Goal: Transaction & Acquisition: Book appointment/travel/reservation

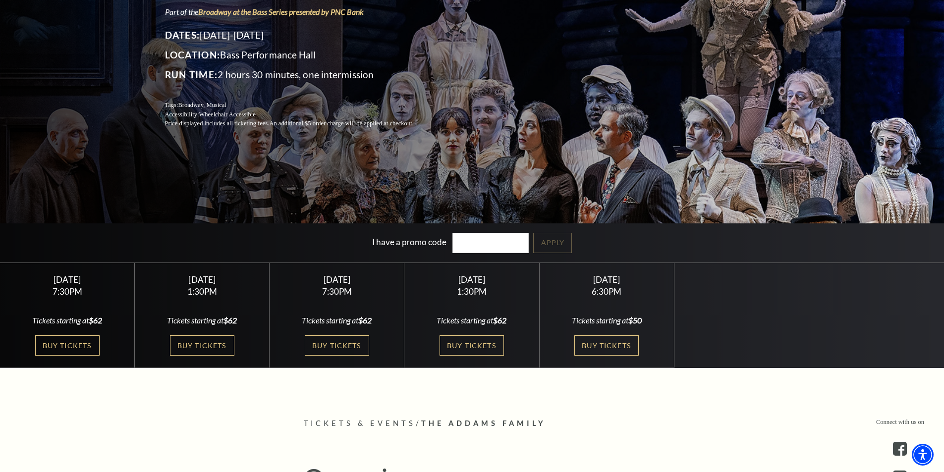
scroll to position [198, 0]
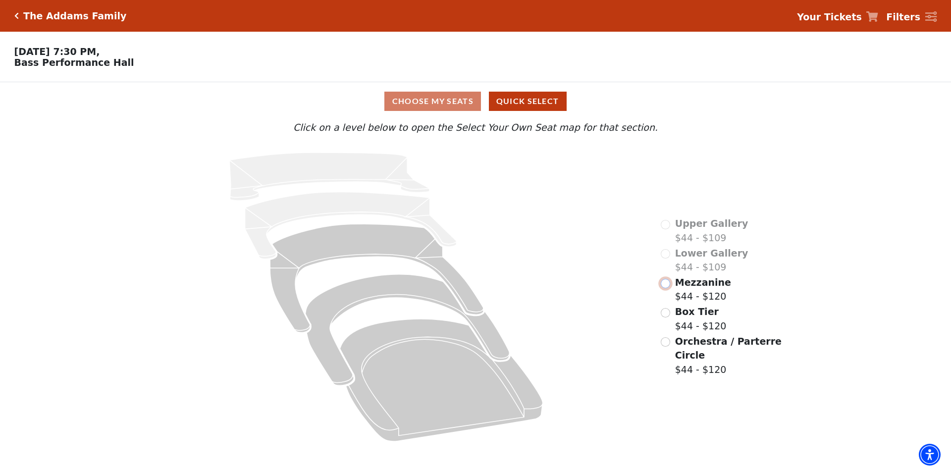
click at [668, 288] on input "Mezzanine$44 - $120\a" at bounding box center [665, 283] width 9 height 9
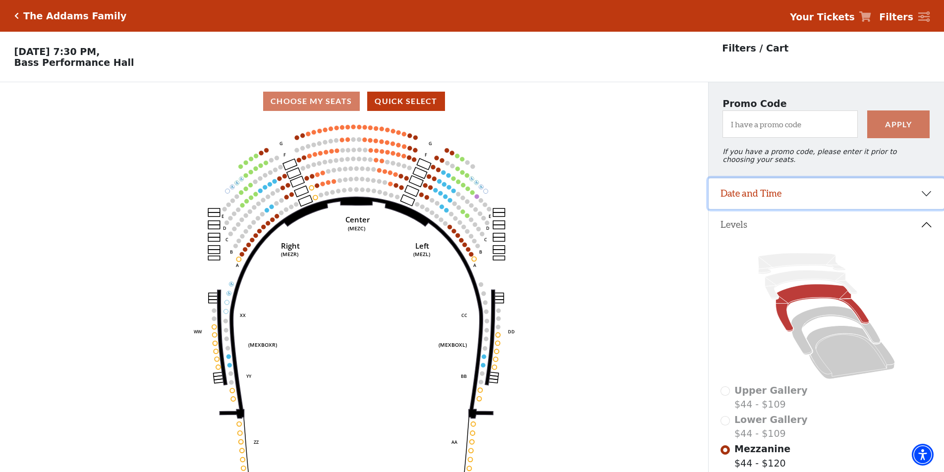
click at [799, 193] on button "Date and Time" at bounding box center [825, 193] width 235 height 31
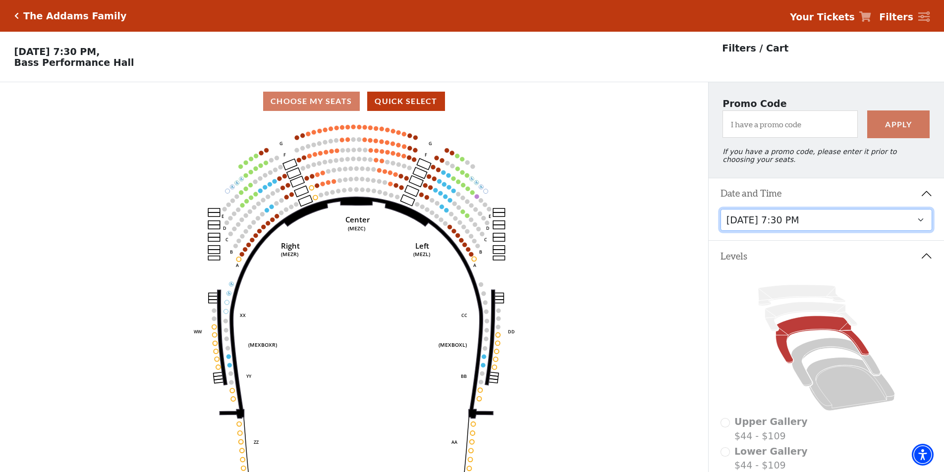
click at [817, 228] on select "Friday, October 24 at 7:30 PM Saturday, October 25 at 1:30 PM Saturday, October…" at bounding box center [826, 220] width 212 height 22
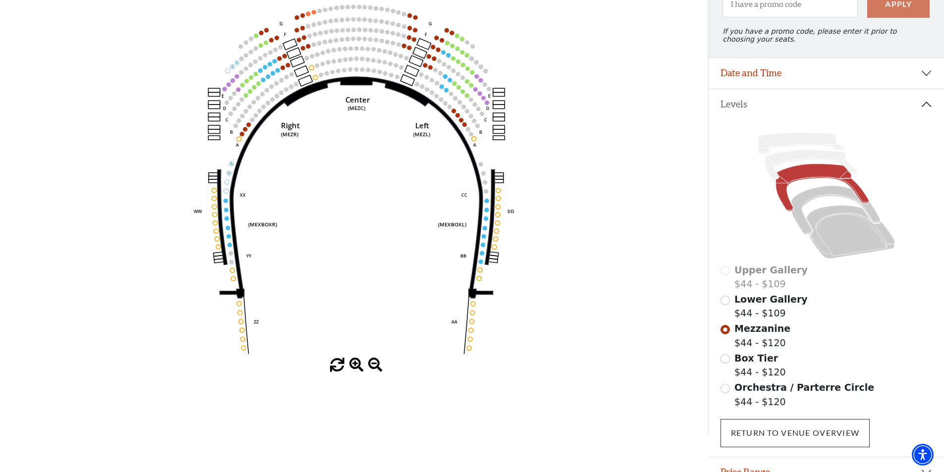
scroll to position [145, 0]
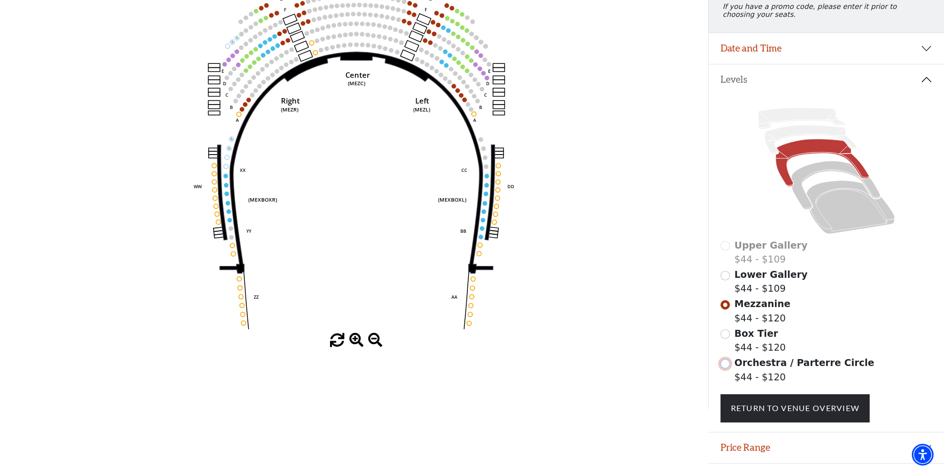
click at [724, 369] on input "Orchestra / Parterre Circle$44 - $120\a" at bounding box center [724, 363] width 9 height 9
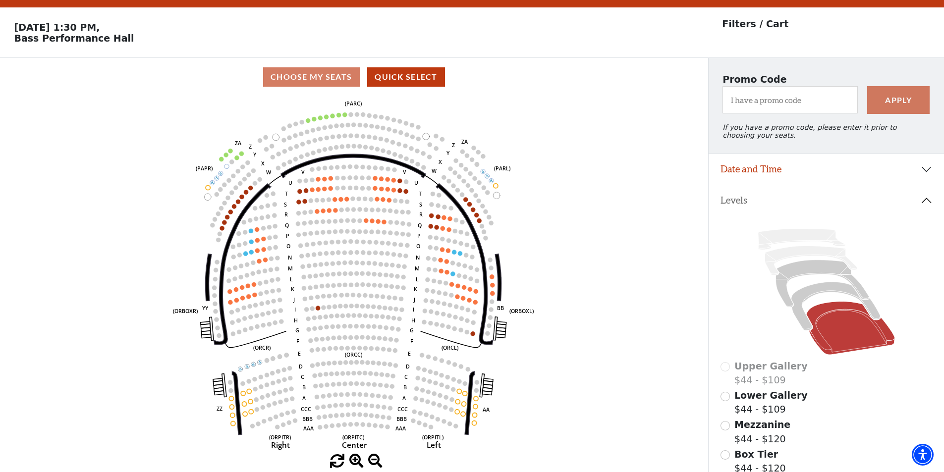
scroll to position [46, 0]
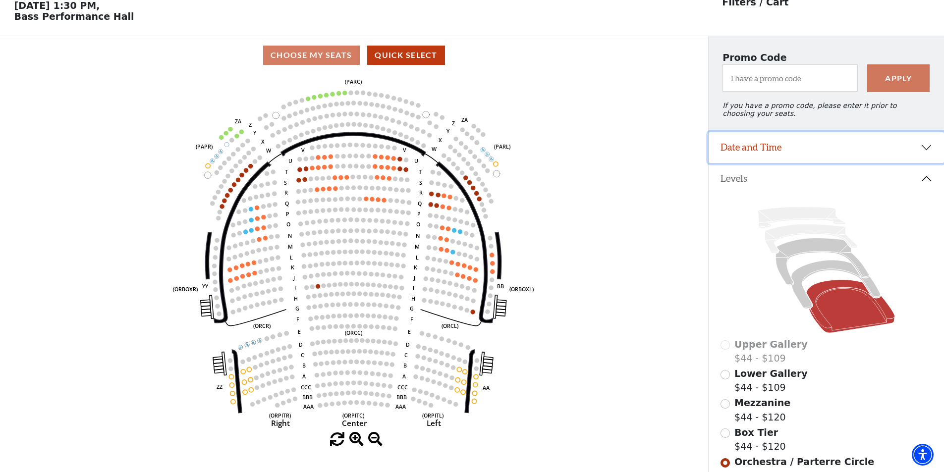
click at [781, 156] on button "Date and Time" at bounding box center [825, 147] width 235 height 31
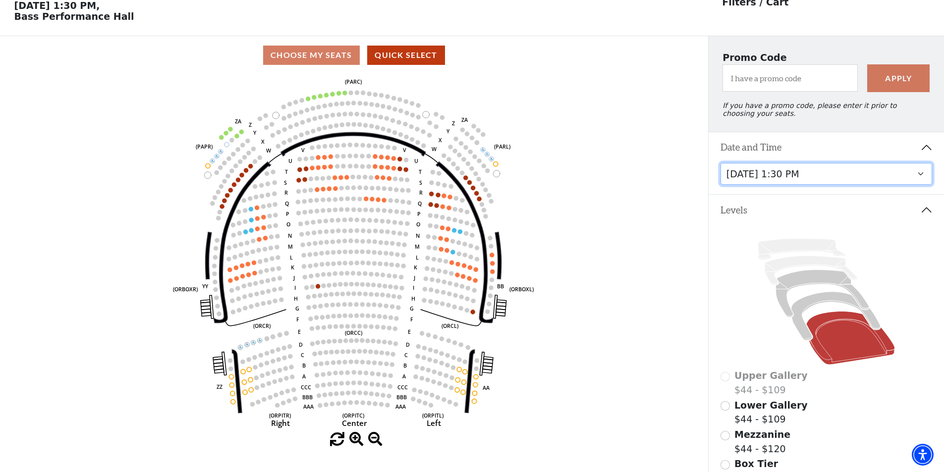
click at [788, 182] on select "Friday, October 24 at 7:30 PM Saturday, October 25 at 1:30 PM Saturday, October…" at bounding box center [826, 174] width 212 height 22
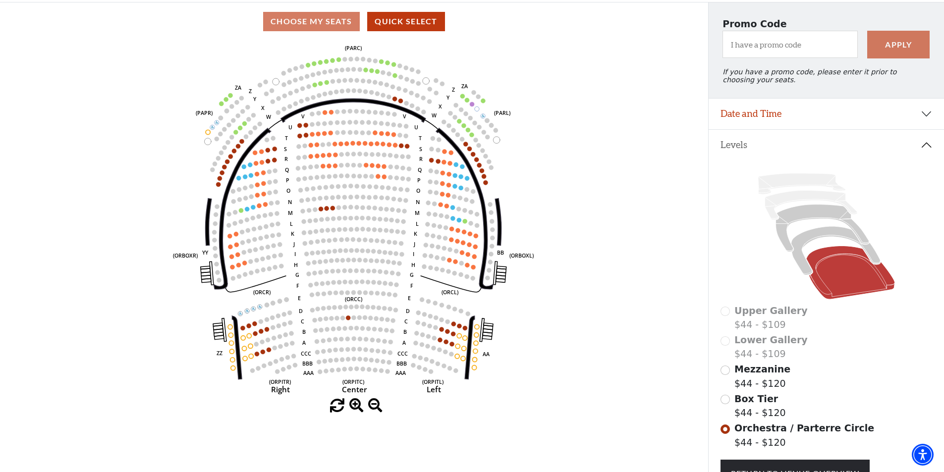
scroll to position [96, 0]
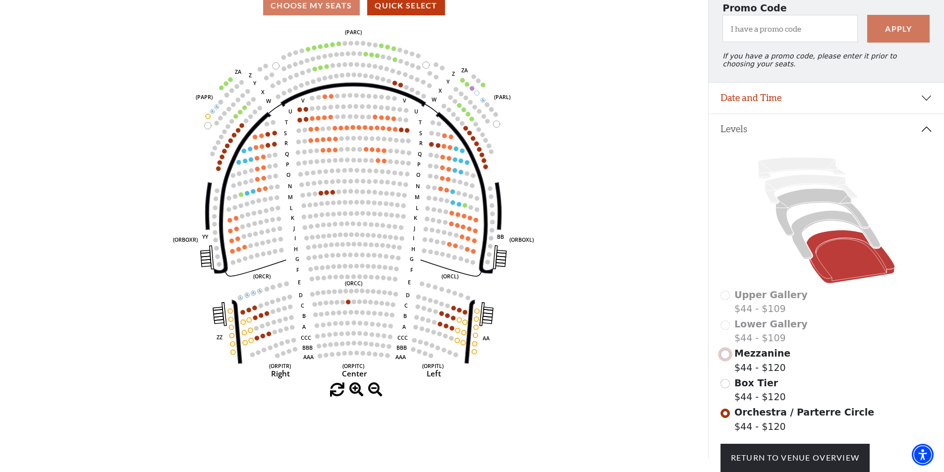
click at [725, 359] on input "Mezzanine$44 - $120\a" at bounding box center [724, 354] width 9 height 9
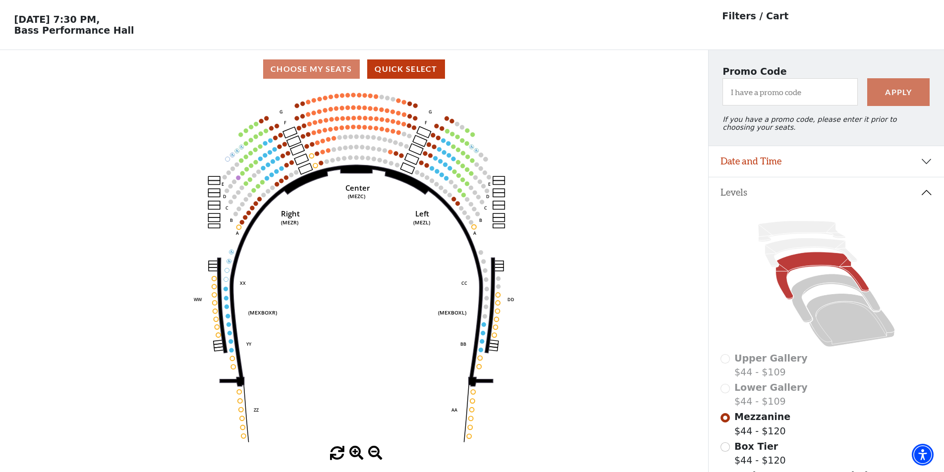
scroll to position [46, 0]
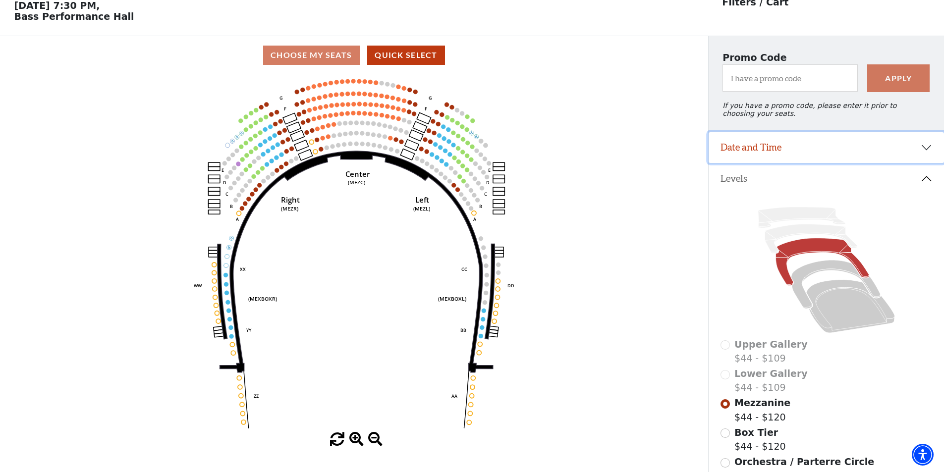
click at [799, 151] on button "Date and Time" at bounding box center [825, 147] width 235 height 31
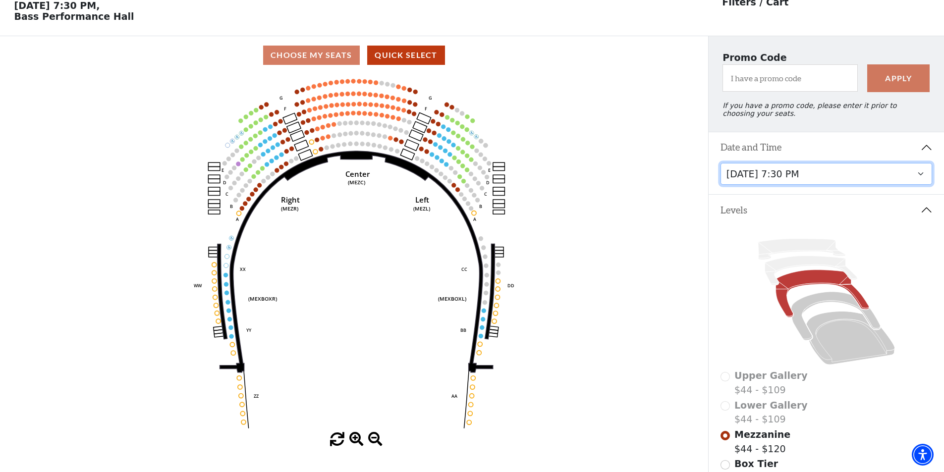
click at [799, 185] on select "Friday, October 24 at 7:30 PM Saturday, October 25 at 1:30 PM Saturday, October…" at bounding box center [826, 174] width 212 height 22
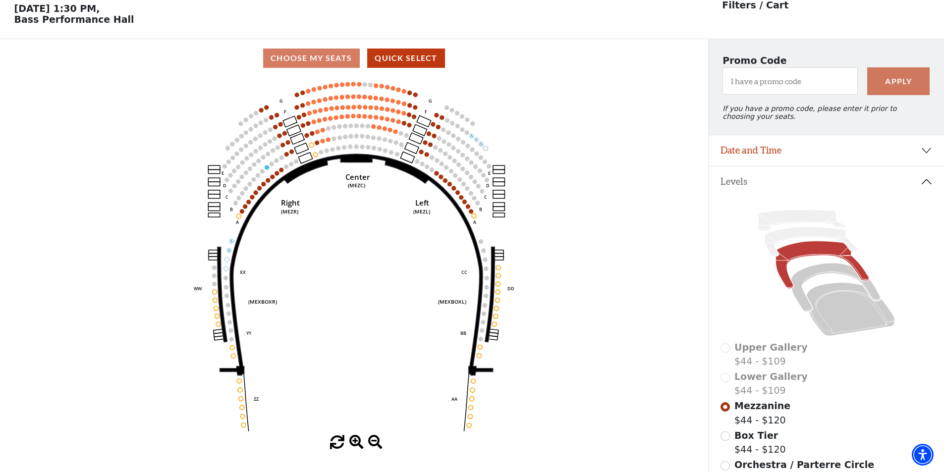
scroll to position [46, 0]
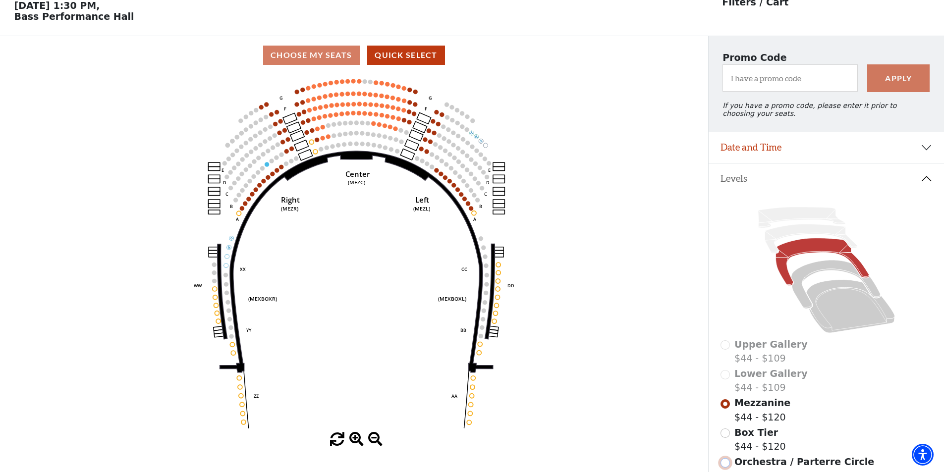
click at [723, 468] on input "Orchestra / Parterre Circle$44 - $120\a" at bounding box center [724, 462] width 9 height 9
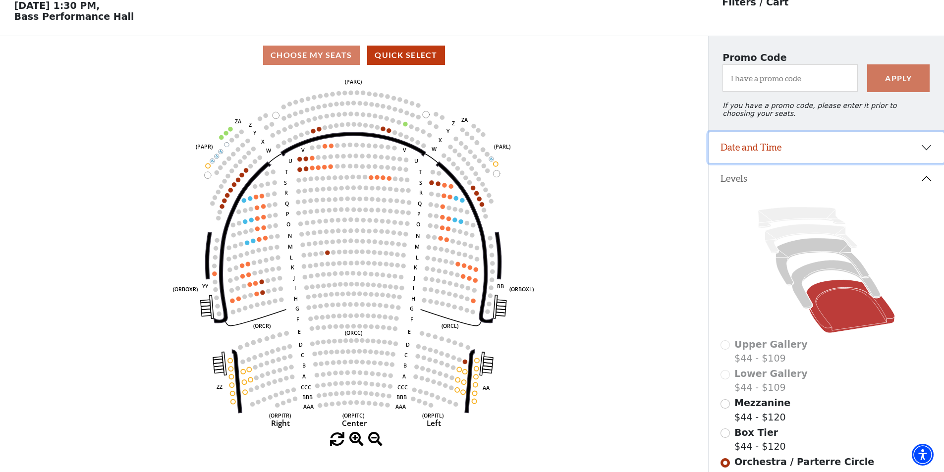
click at [751, 153] on button "Date and Time" at bounding box center [825, 147] width 235 height 31
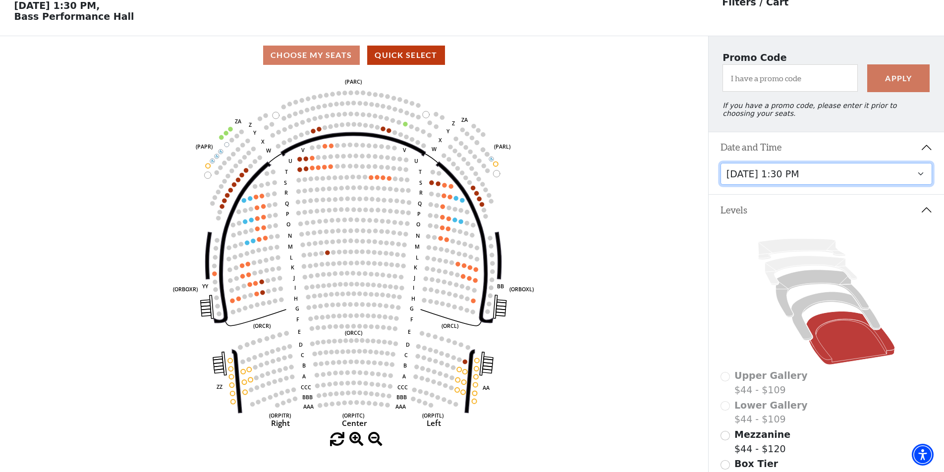
click at [764, 178] on select "Friday, October 24 at 7:30 PM Saturday, October 25 at 1:30 PM Saturday, October…" at bounding box center [826, 174] width 212 height 22
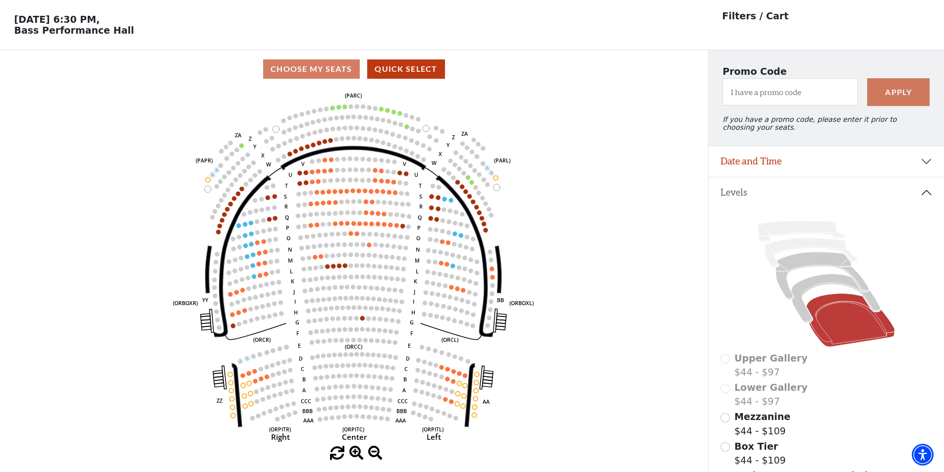
scroll to position [46, 0]
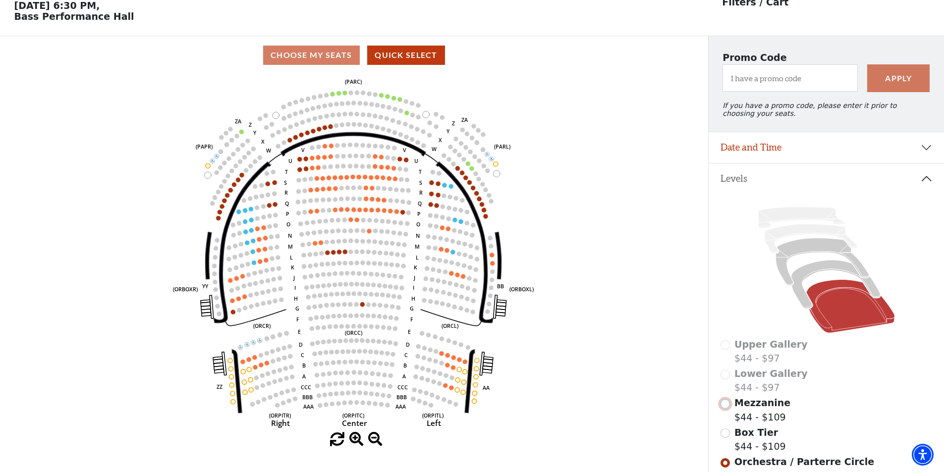
click at [729, 409] on input "Mezzanine$44 - $109\a" at bounding box center [724, 403] width 9 height 9
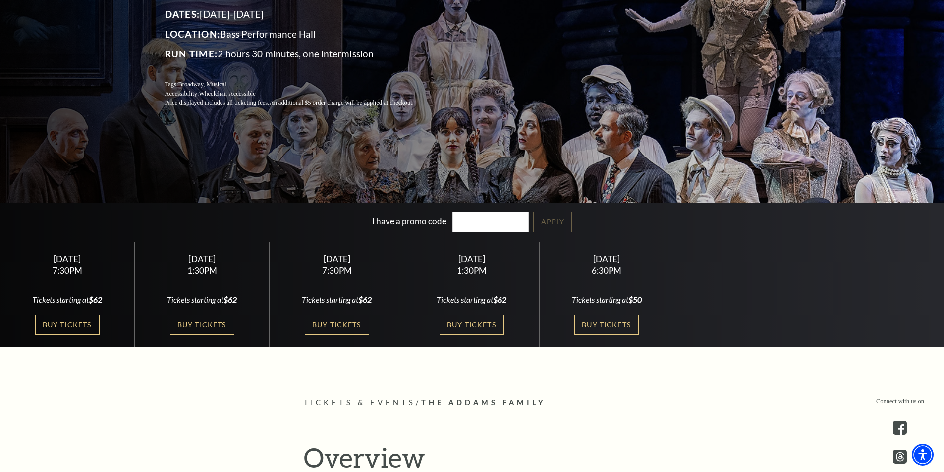
scroll to position [198, 0]
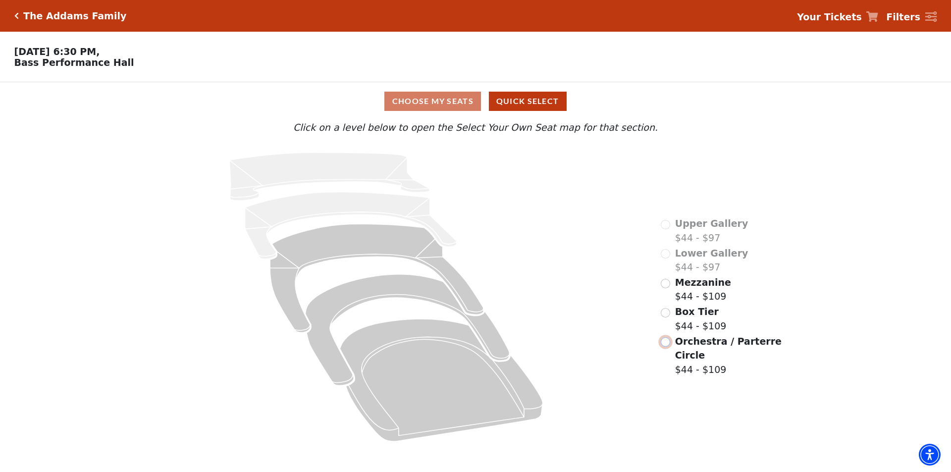
click at [665, 337] on input "Orchestra / Parterre Circle$44 - $109\a" at bounding box center [665, 341] width 9 height 9
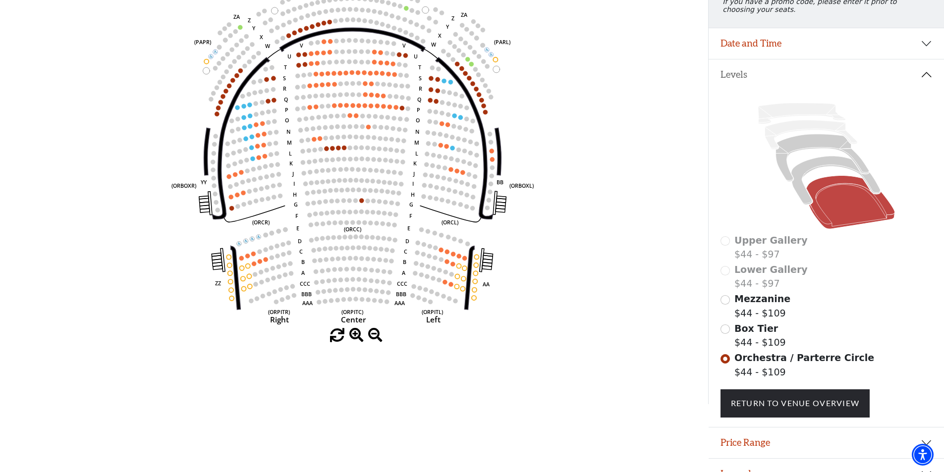
scroll to position [174, 0]
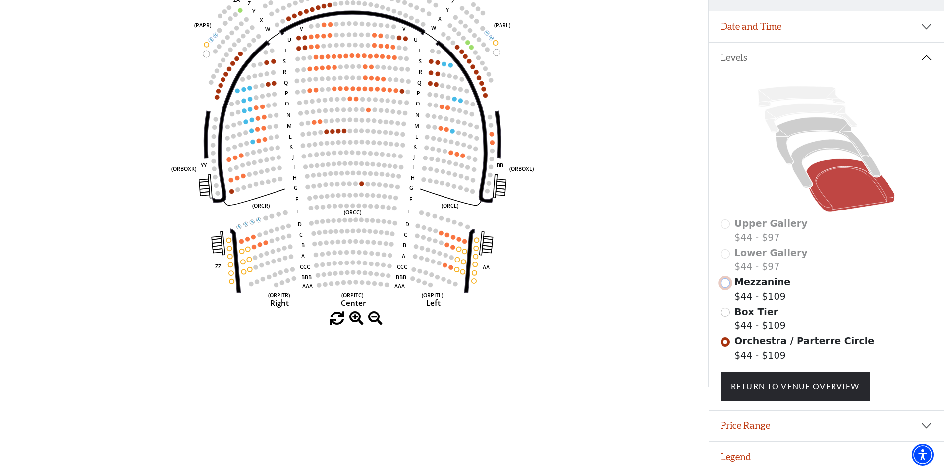
click at [725, 279] on input "Mezzanine$44 - $109\a" at bounding box center [724, 282] width 9 height 9
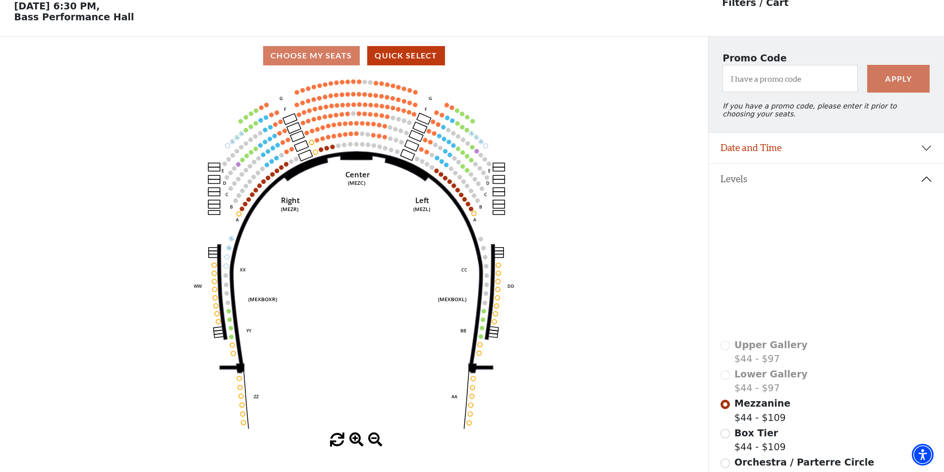
scroll to position [46, 0]
click at [723, 380] on div "Lower Gallery $44 - $97" at bounding box center [826, 381] width 212 height 28
click at [724, 379] on div "Lower Gallery $44 - $97" at bounding box center [826, 381] width 212 height 28
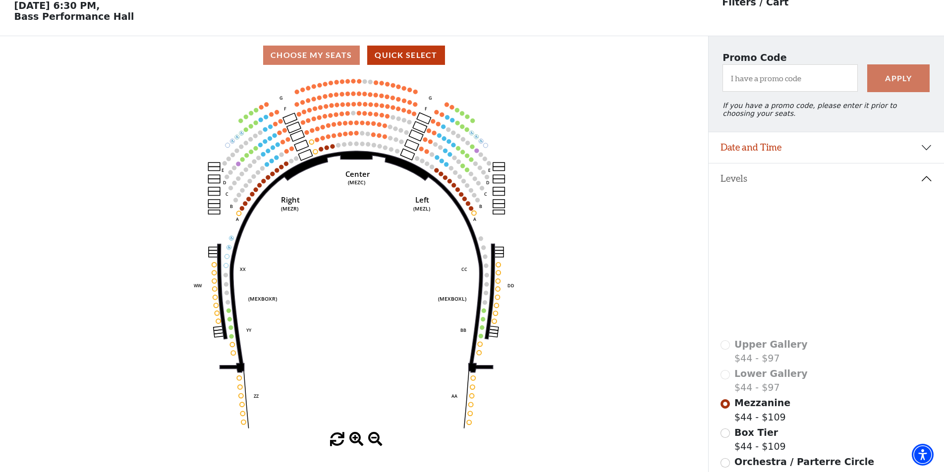
click at [724, 379] on div "Lower Gallery $44 - $97" at bounding box center [826, 381] width 212 height 28
click at [726, 409] on input "Mezzanine$44 - $109\a" at bounding box center [724, 403] width 9 height 9
click at [724, 381] on div "Lower Gallery $44 - $97" at bounding box center [826, 381] width 212 height 28
click at [537, 295] on icon "Center (MEZC) Right (MEZR) Left (MEZL) (MEXBOXR) (MEXBOXL) XX WW CC DD YY BB ZZ…" at bounding box center [353, 253] width 637 height 358
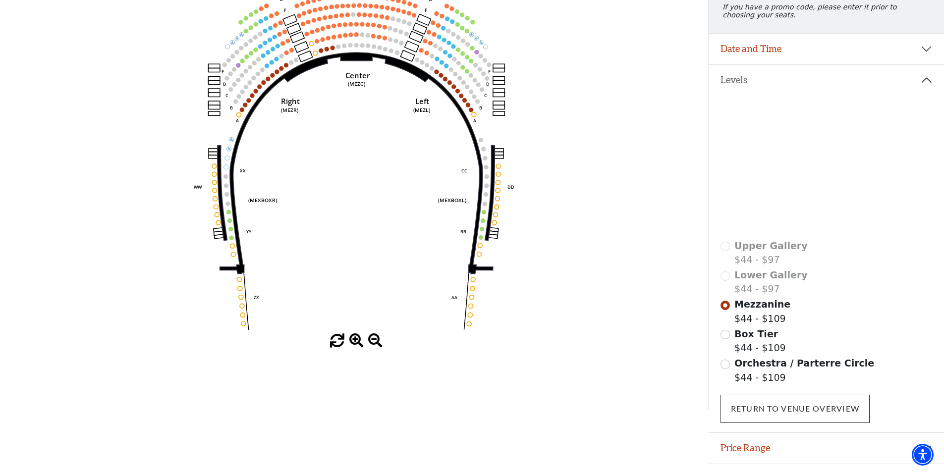
scroll to position [145, 0]
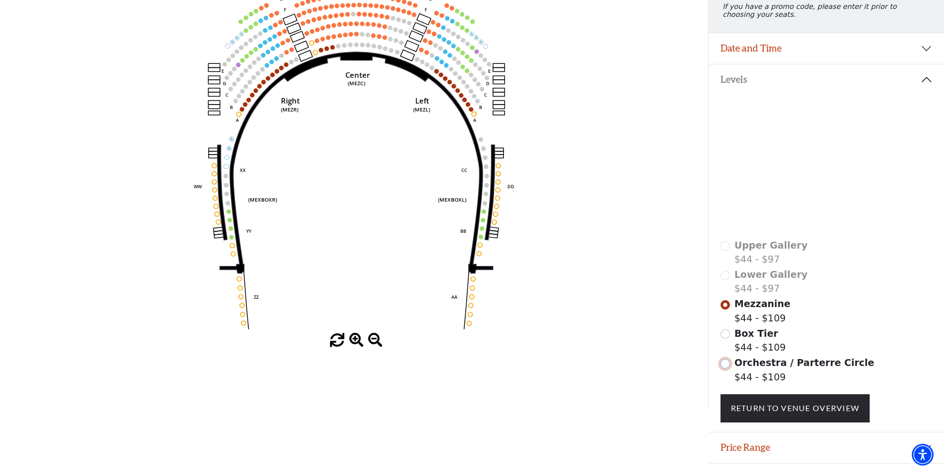
click at [726, 369] on input "Orchestra / Parterre Circle$44 - $109\a" at bounding box center [724, 363] width 9 height 9
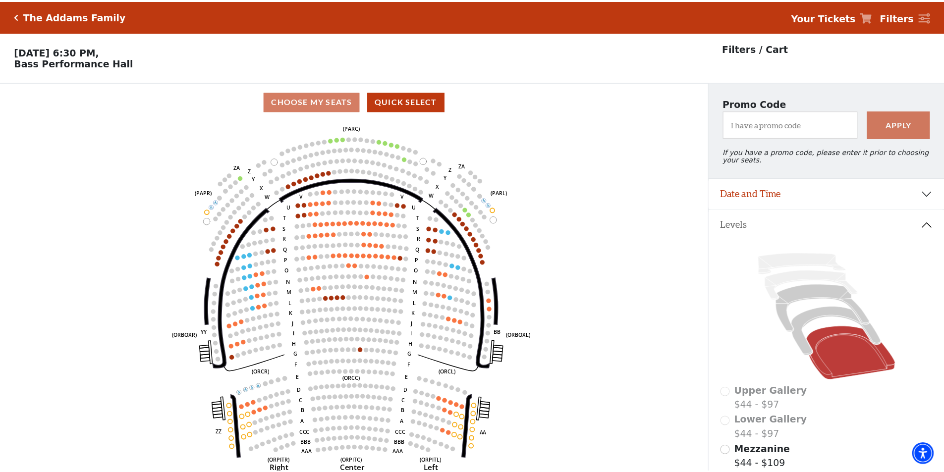
scroll to position [46, 0]
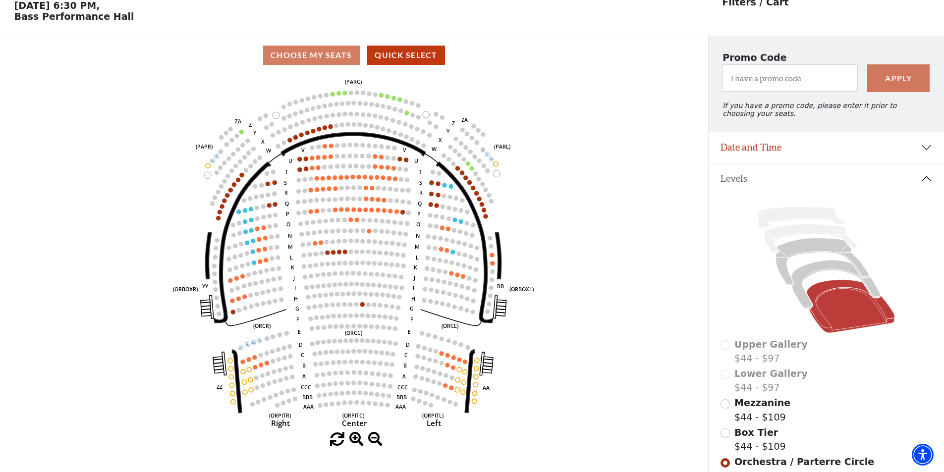
click at [721, 352] on div "Upper Gallery $44 - $97" at bounding box center [826, 351] width 212 height 28
click at [771, 228] on icon at bounding box center [801, 217] width 87 height 21
click at [782, 221] on icon at bounding box center [801, 217] width 87 height 21
click at [785, 244] on icon at bounding box center [826, 270] width 212 height 134
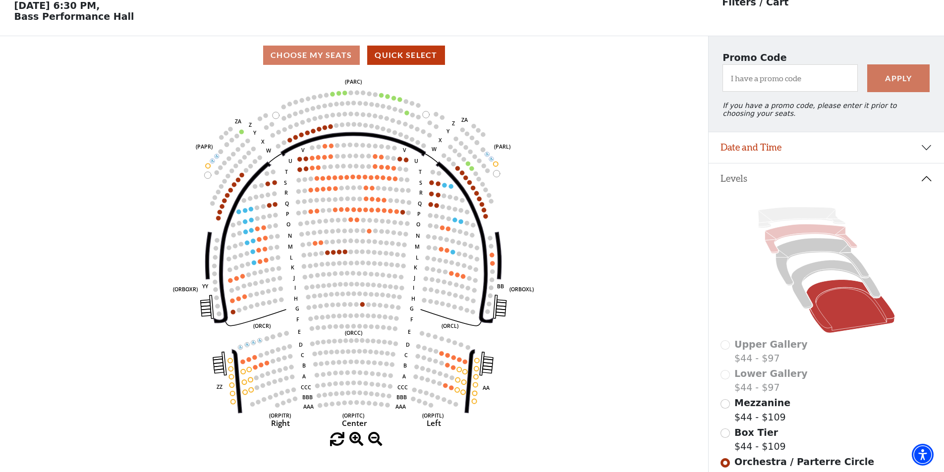
click at [781, 240] on icon at bounding box center [810, 238] width 92 height 29
click at [775, 221] on icon at bounding box center [801, 217] width 87 height 21
click at [790, 259] on icon at bounding box center [821, 262] width 93 height 48
